Goal: Participate in discussion: Engage in conversation with other users on a specific topic

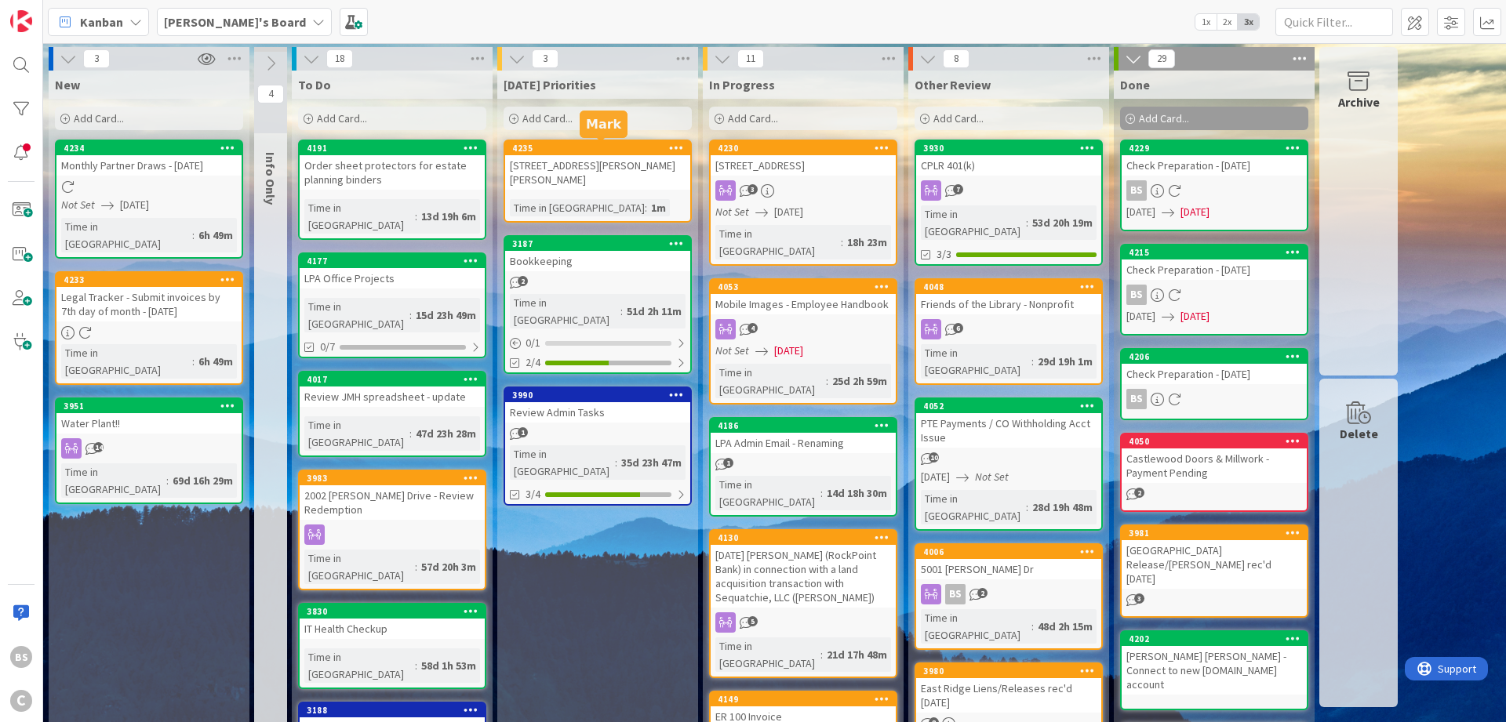
click at [627, 146] on div "4235" at bounding box center [601, 148] width 178 height 11
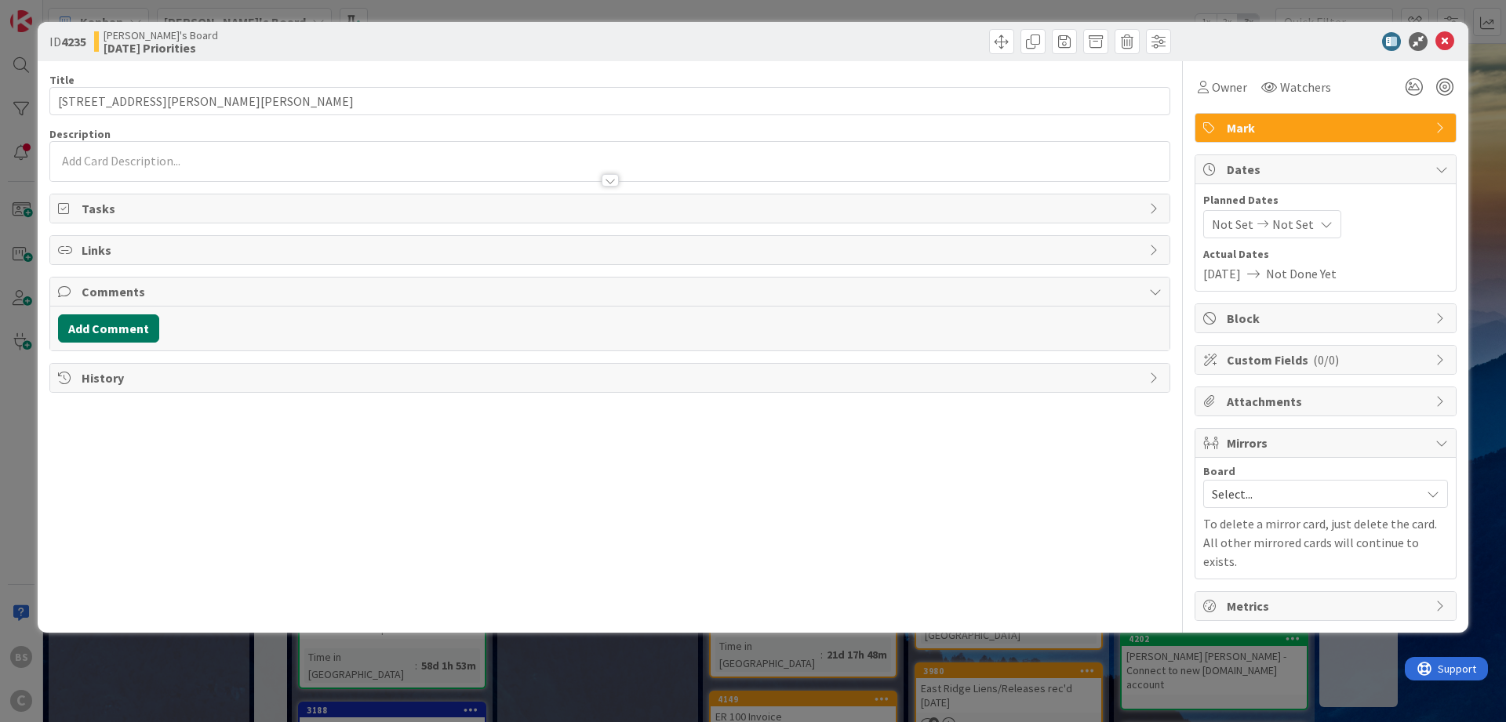
click at [118, 320] on button "Add Comment" at bounding box center [108, 329] width 101 height 28
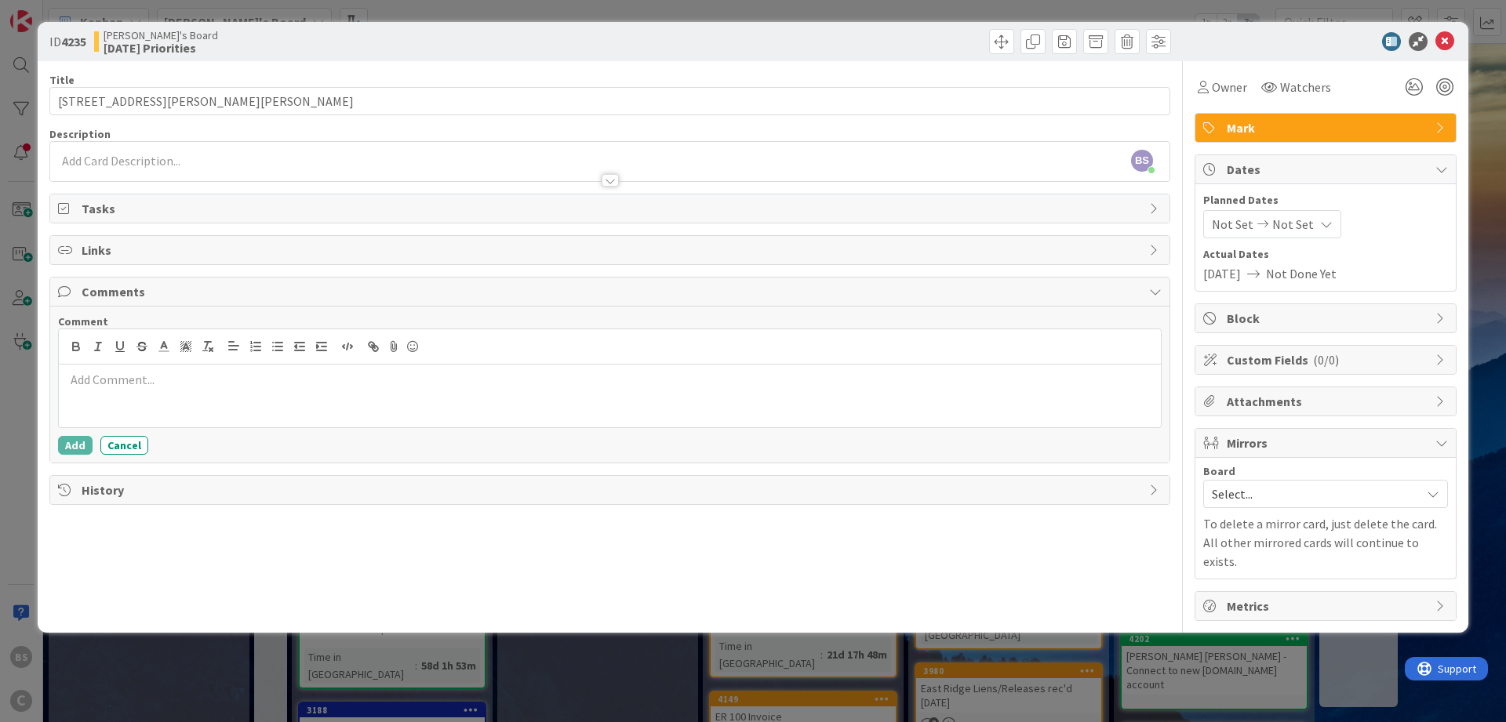
click at [251, 398] on div at bounding box center [610, 396] width 1102 height 63
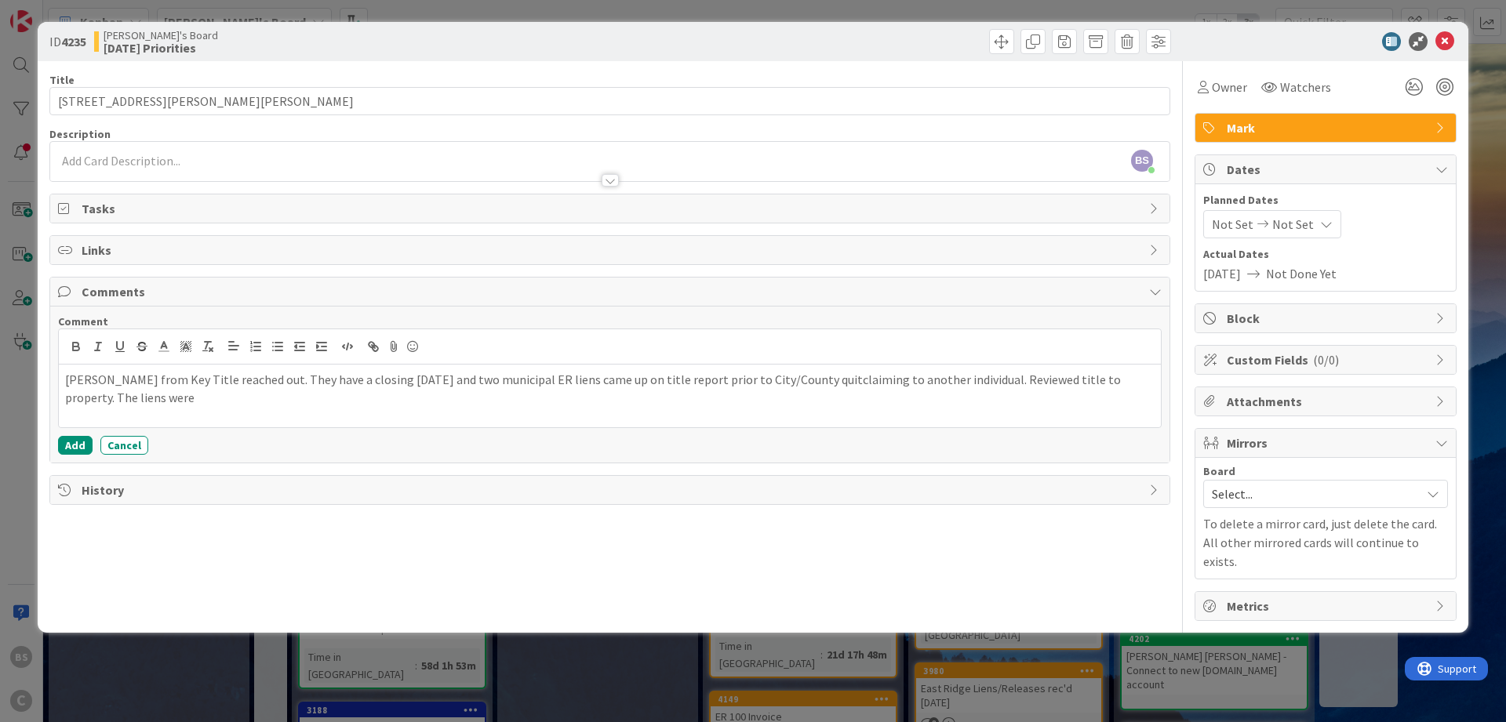
click at [250, 410] on div "[PERSON_NAME] from Key Title reached out. They have a closing [DATE] and two mu…" at bounding box center [610, 396] width 1102 height 63
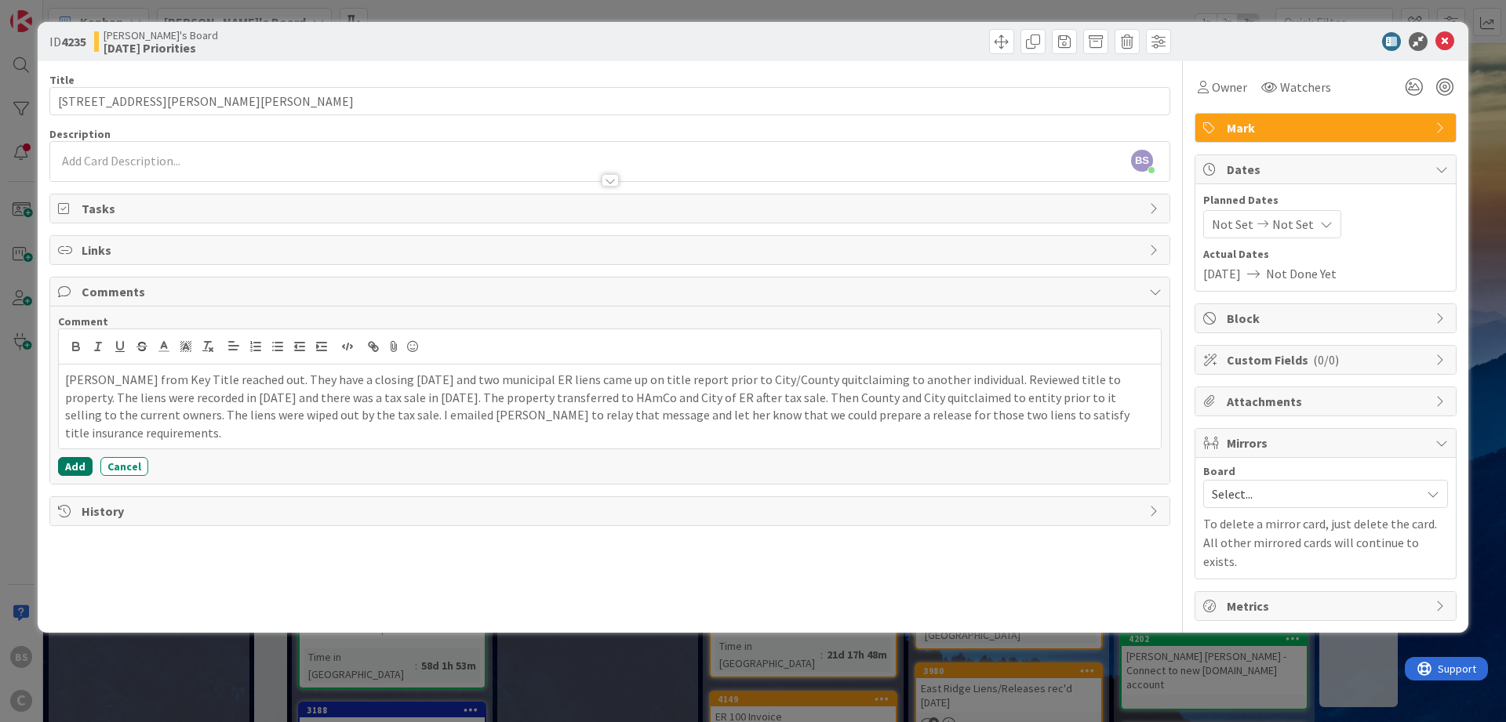
click at [70, 457] on button "Add" at bounding box center [75, 466] width 35 height 19
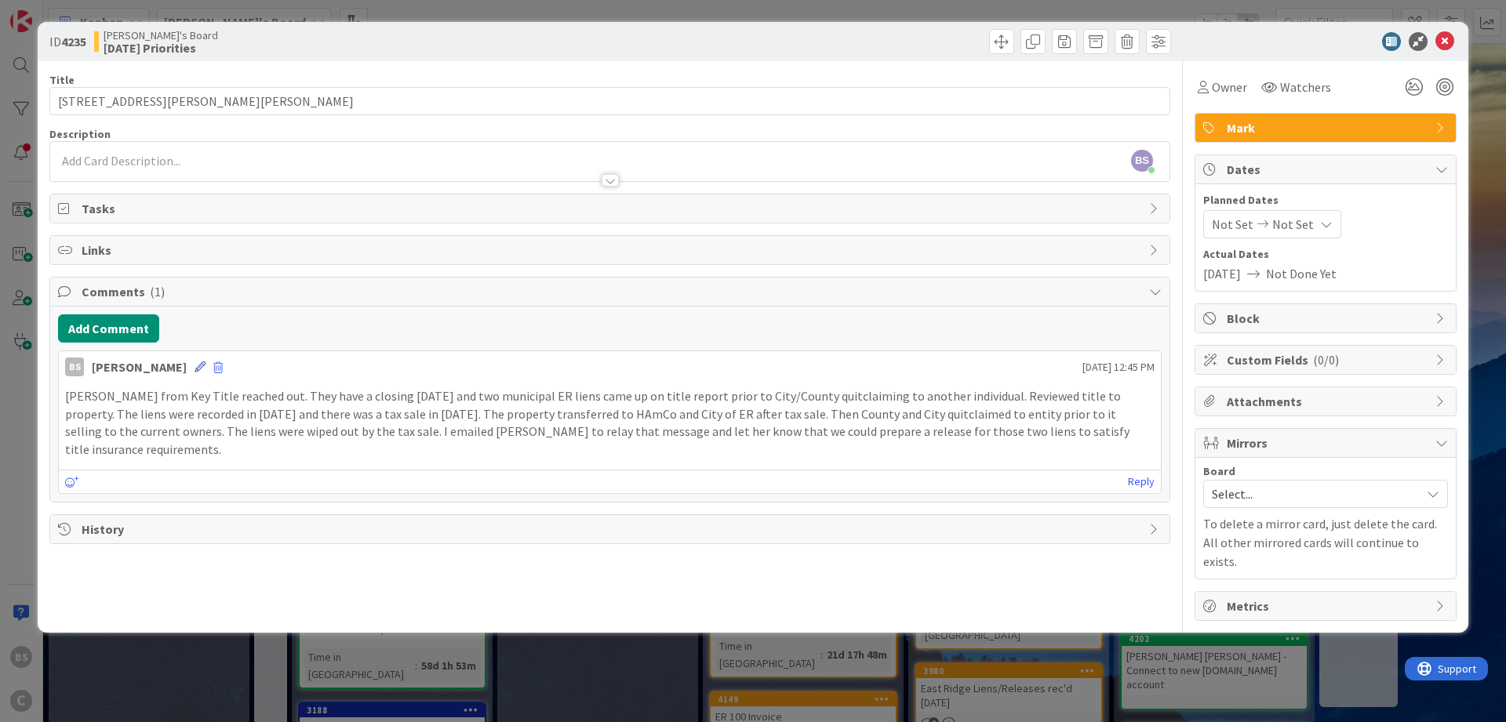
click at [195, 362] on icon at bounding box center [200, 367] width 11 height 11
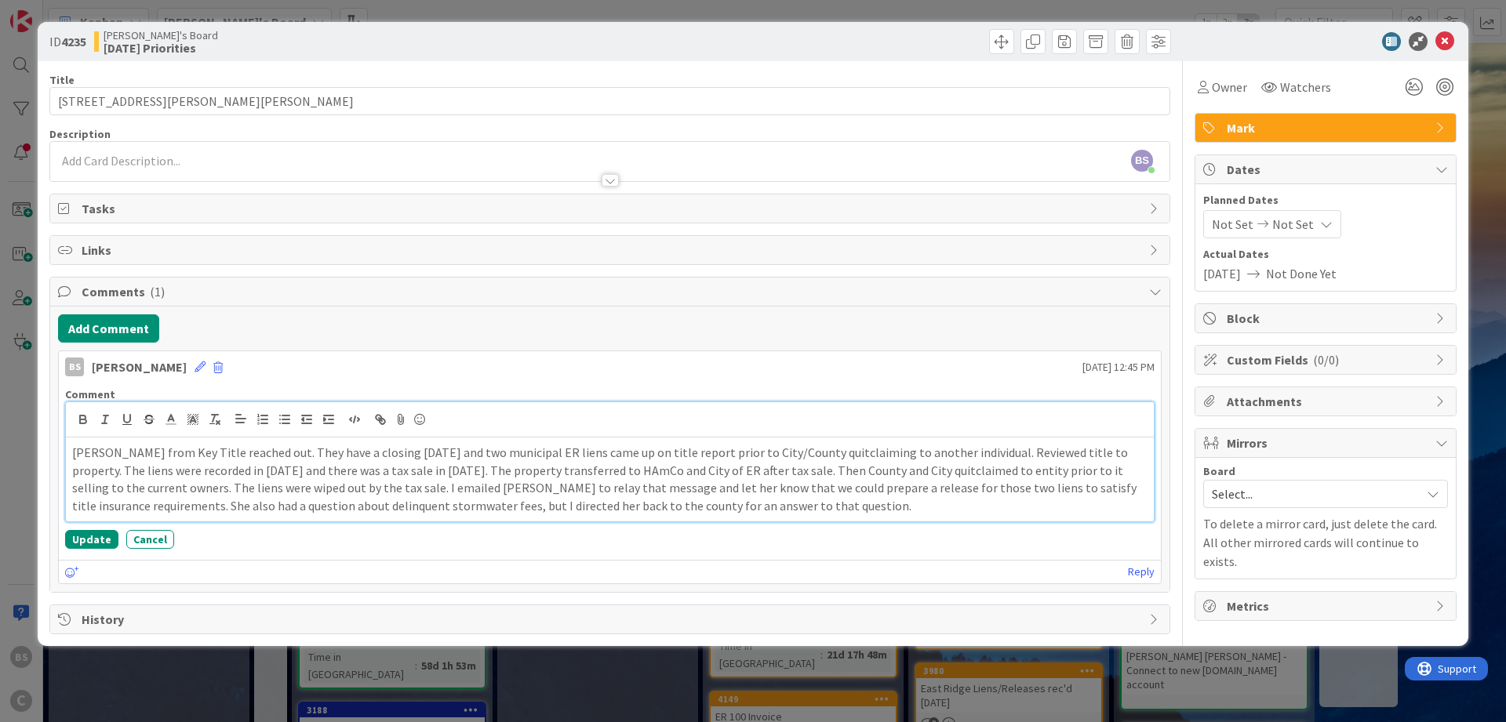
click at [262, 486] on p "[PERSON_NAME] from Key Title reached out. They have a closing [DATE] and two mu…" at bounding box center [609, 479] width 1075 height 71
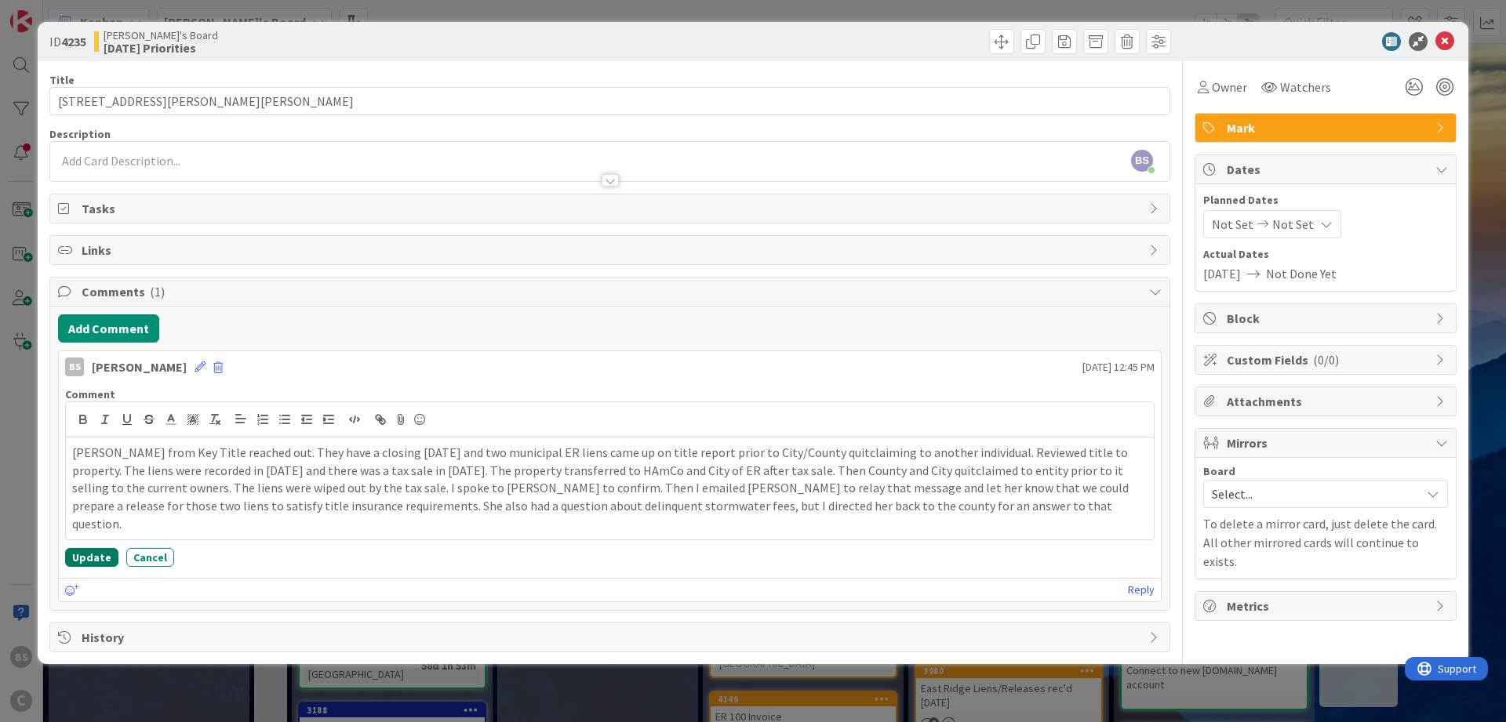
click at [86, 548] on button "Update" at bounding box center [91, 557] width 53 height 19
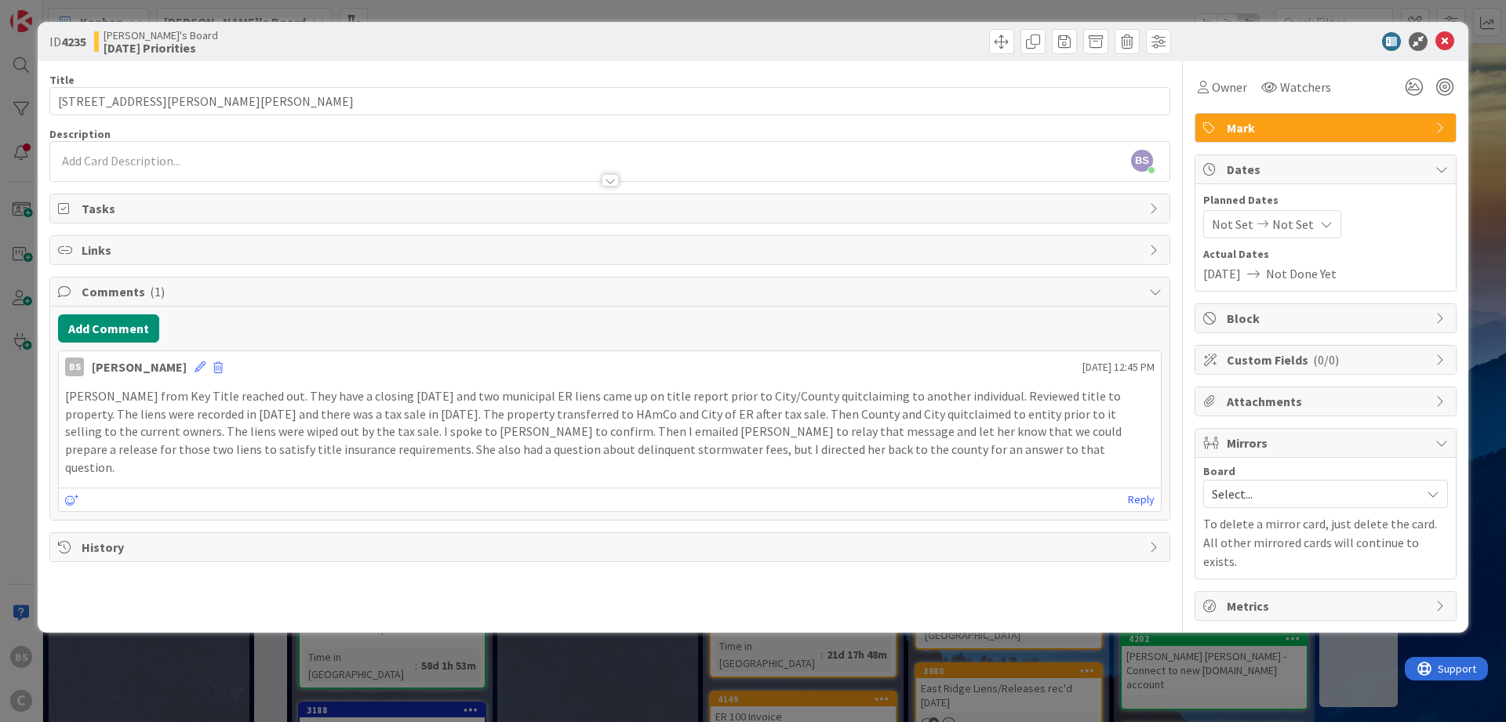
drag, startPoint x: 1438, startPoint y: 49, endPoint x: 1440, endPoint y: 60, distance: 11.1
click at [1439, 47] on icon at bounding box center [1444, 41] width 19 height 19
